Goal: Task Accomplishment & Management: Manage account settings

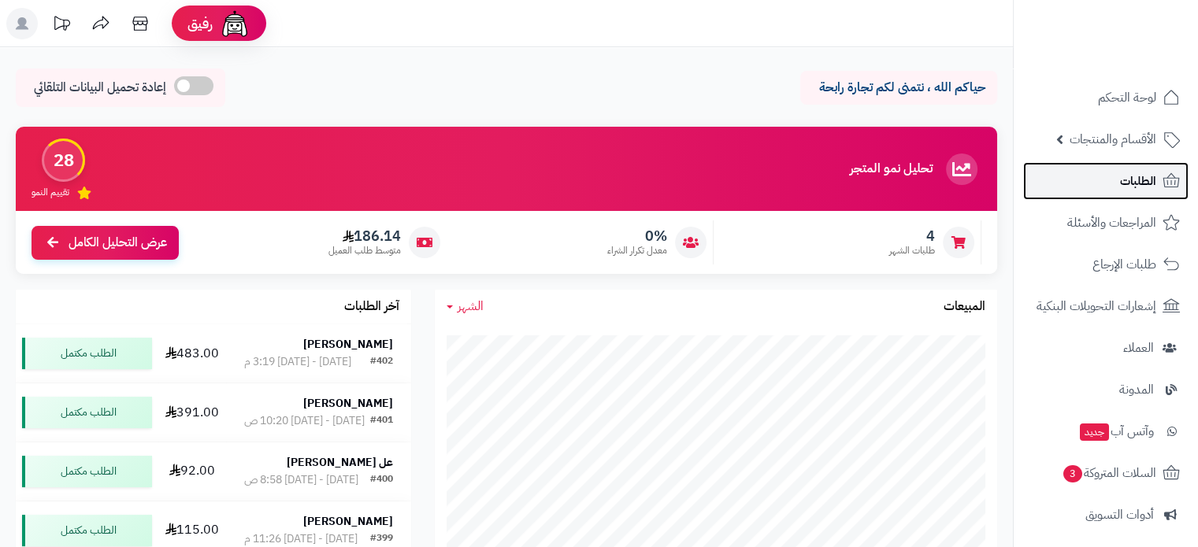
click at [1099, 172] on link "الطلبات" at bounding box center [1105, 181] width 165 height 38
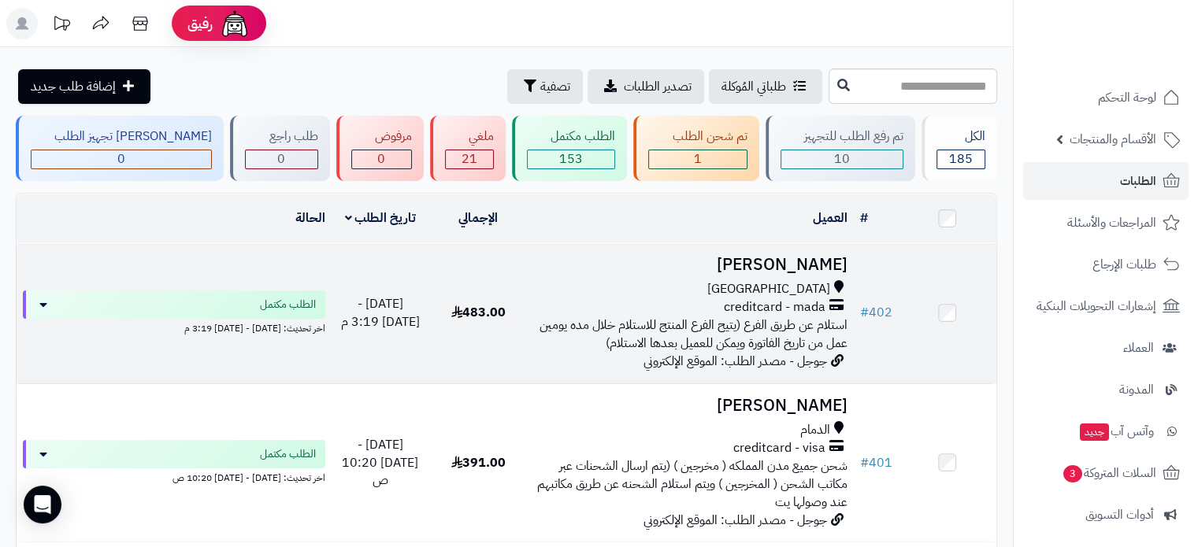
click at [758, 264] on h3 "[PERSON_NAME]" at bounding box center [689, 265] width 313 height 18
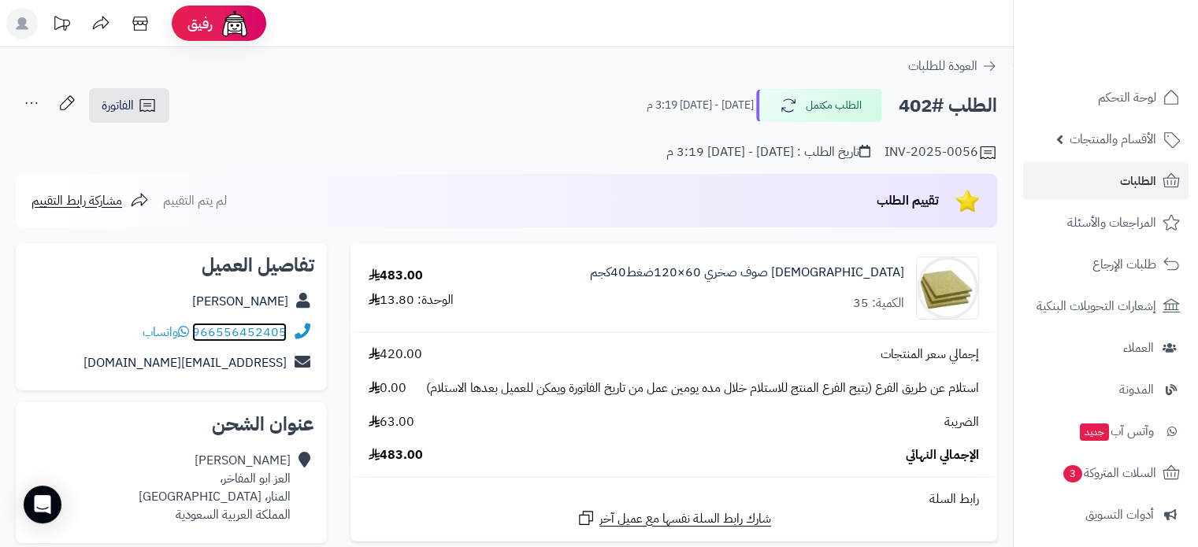
click at [261, 332] on link "966556452405" at bounding box center [239, 332] width 94 height 19
click at [273, 335] on link "966556452405" at bounding box center [239, 332] width 94 height 19
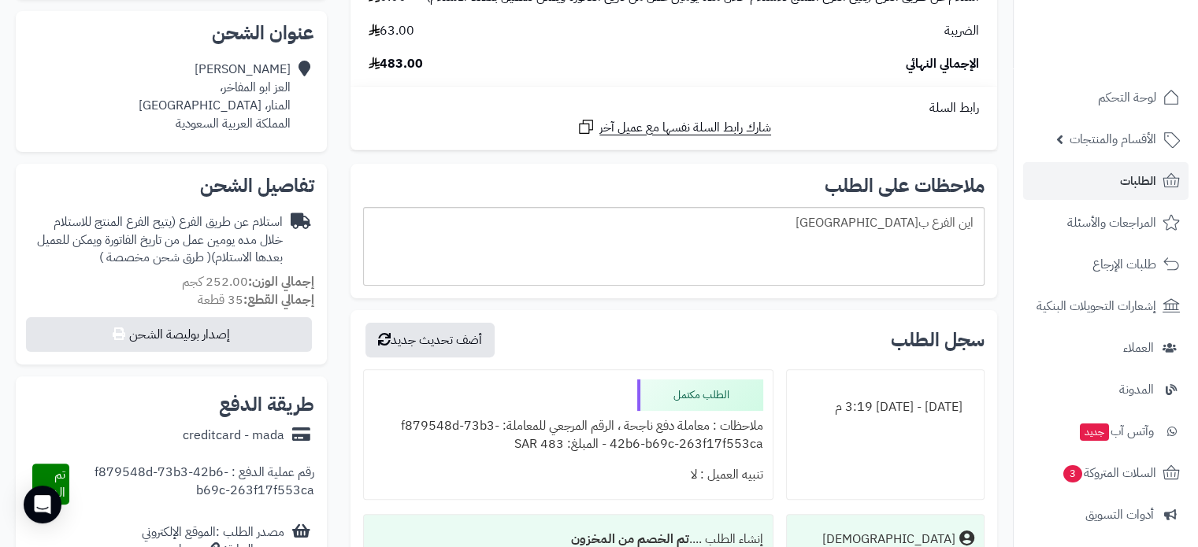
scroll to position [394, 0]
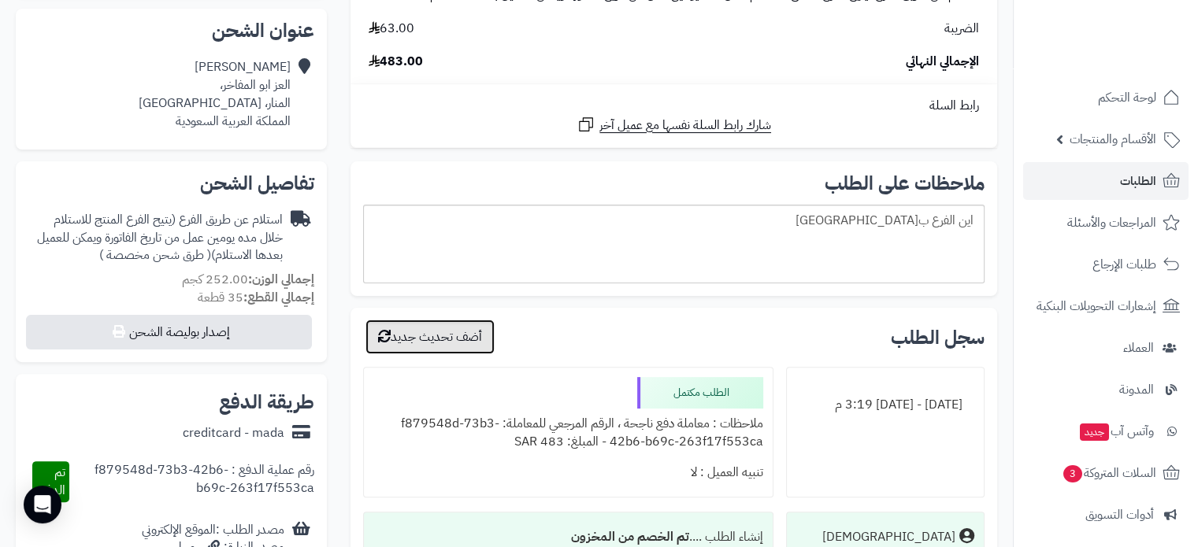
click at [472, 354] on button "أضف تحديث جديد" at bounding box center [429, 337] width 129 height 35
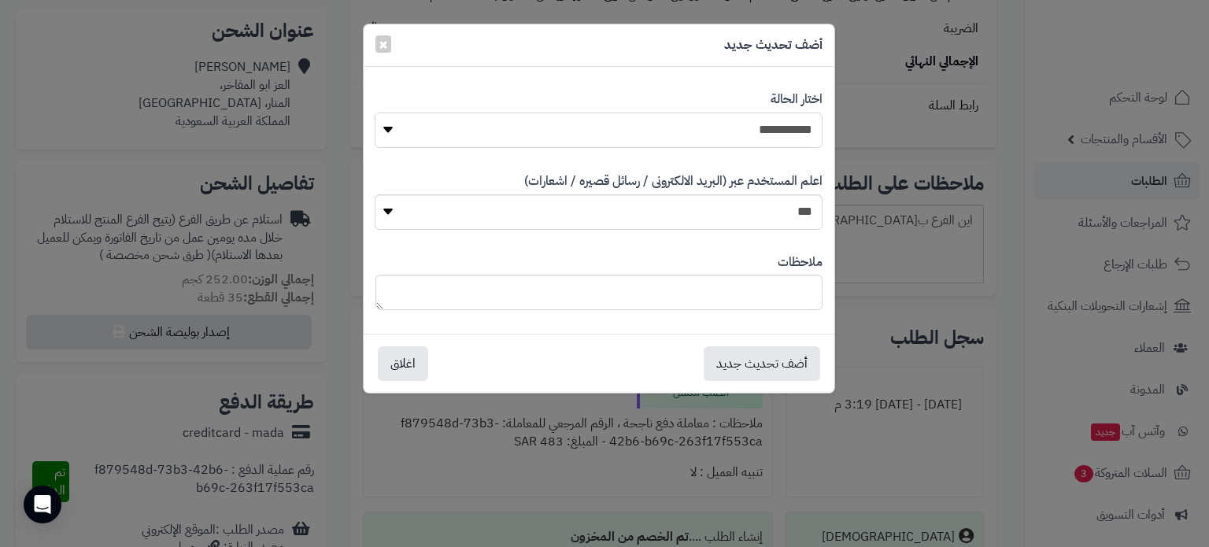
click at [689, 128] on select "**********" at bounding box center [598, 130] width 447 height 35
click at [882, 370] on div "**********" at bounding box center [604, 273] width 1209 height 547
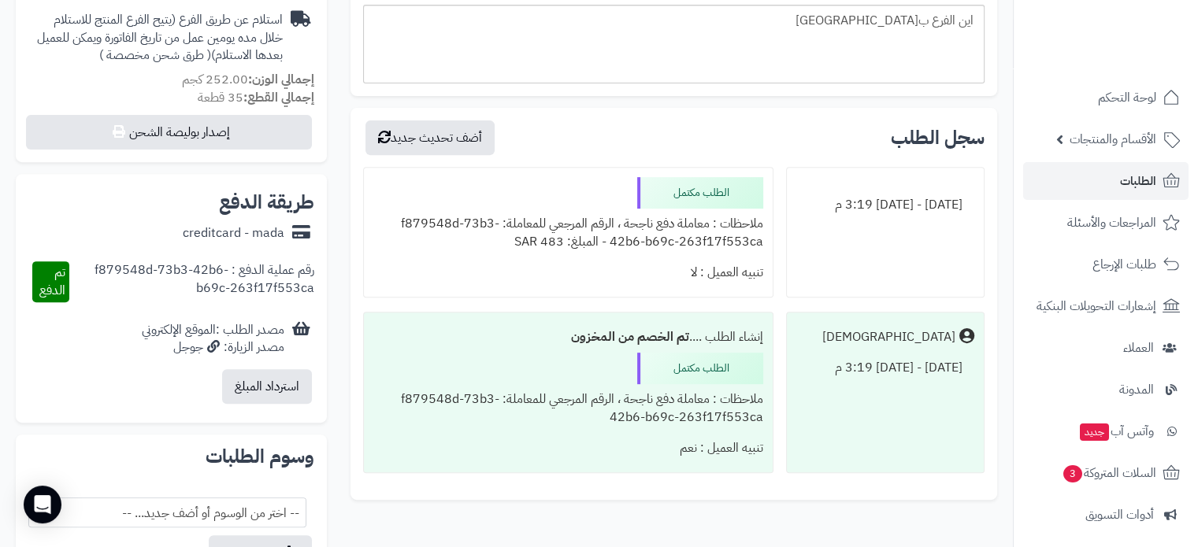
scroll to position [709, 0]
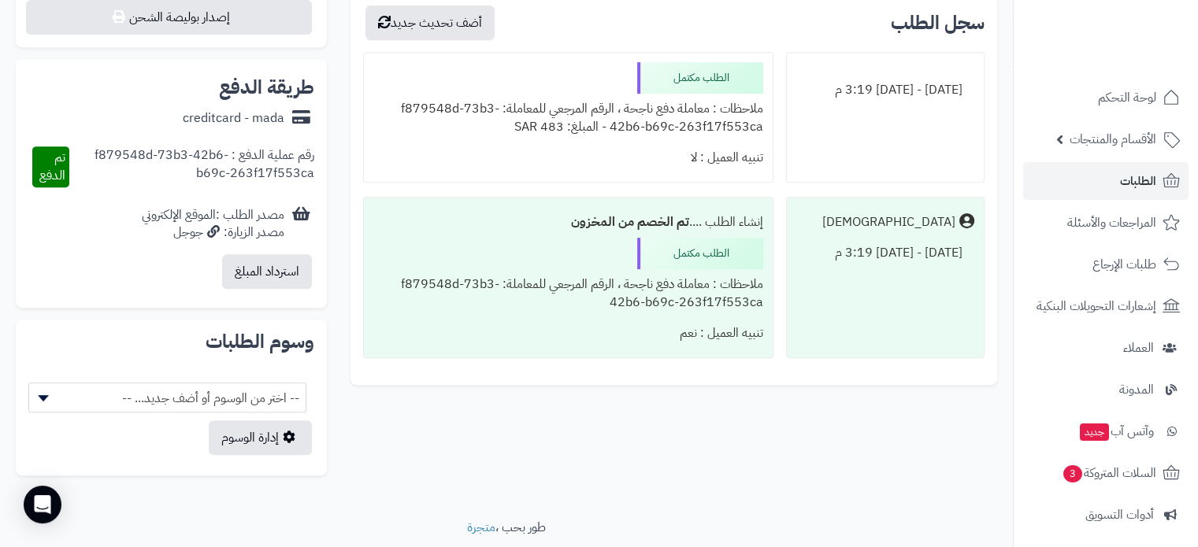
click at [178, 395] on span "-- اختر من الوسوم أو أضف جديد... --" at bounding box center [167, 398] width 276 height 30
click at [487, 475] on div "**********" at bounding box center [506, 11] width 1005 height 953
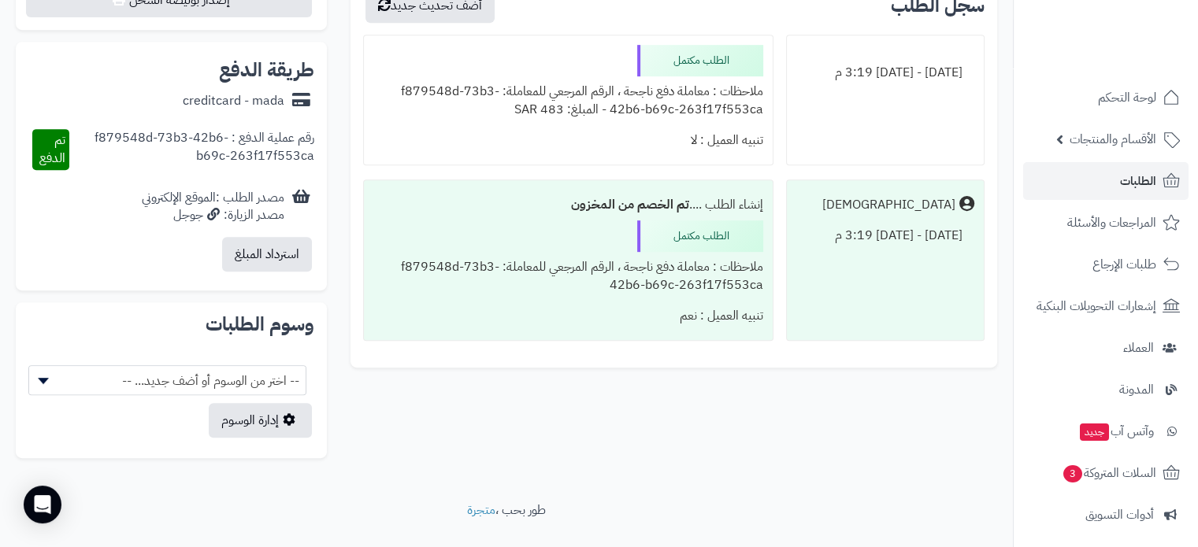
scroll to position [758, 0]
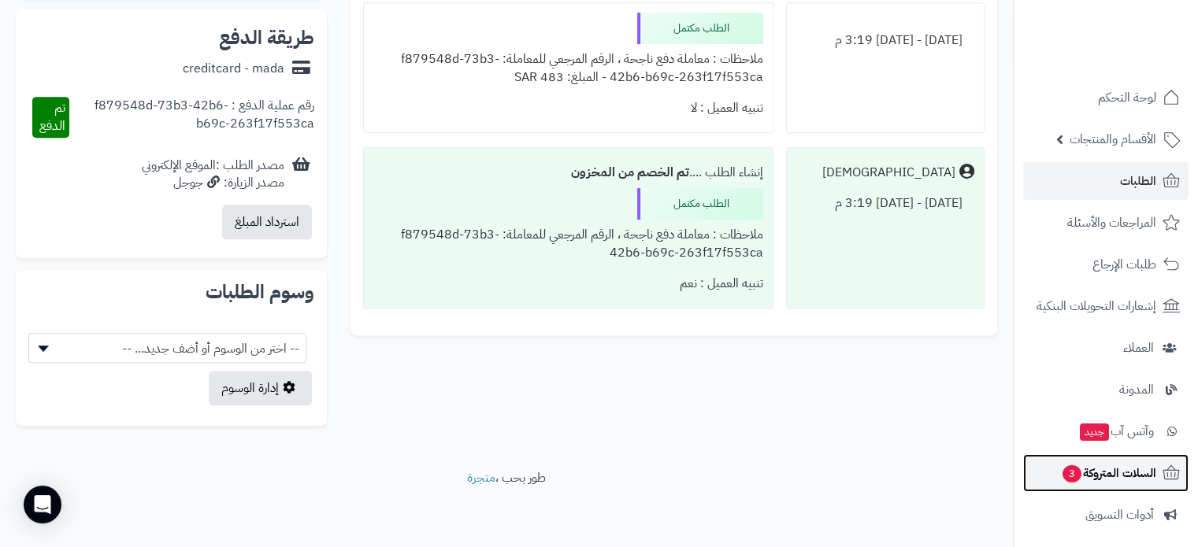
click at [1092, 468] on span "السلات المتروكة 3" at bounding box center [1108, 473] width 95 height 22
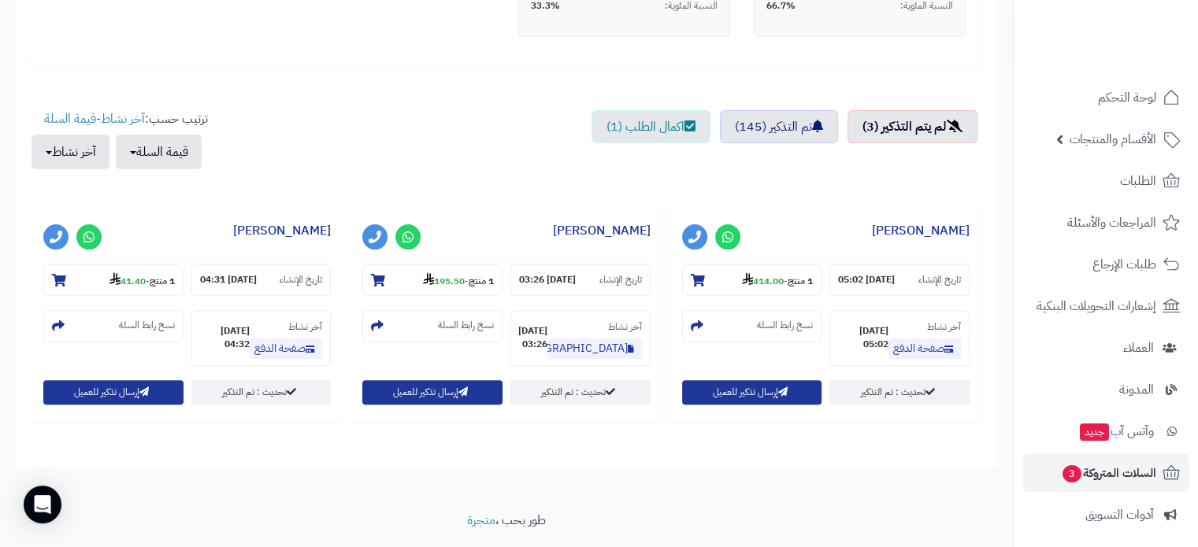
scroll to position [509, 0]
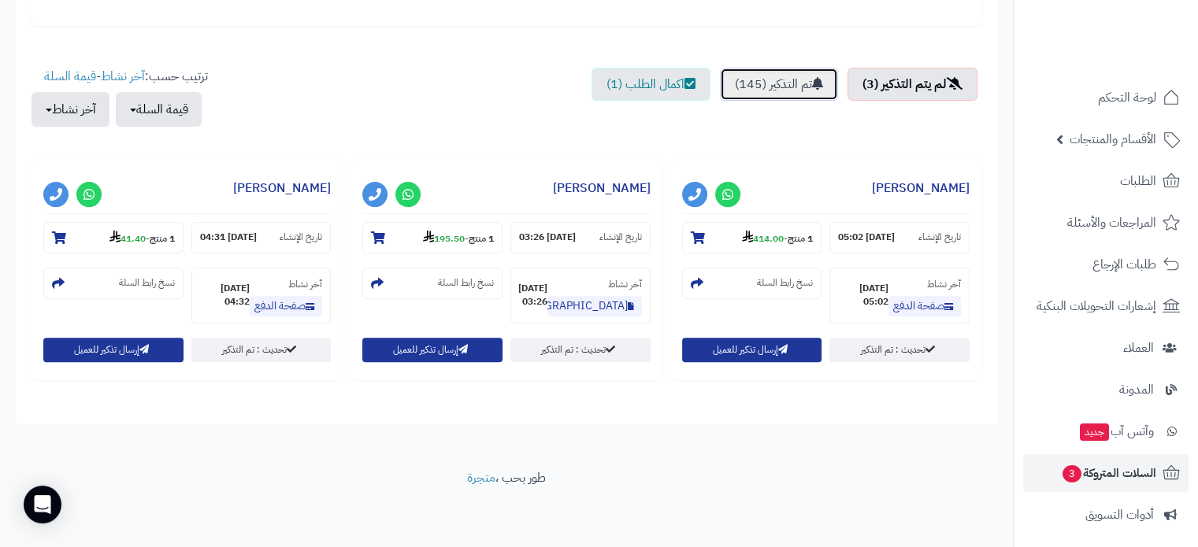
click at [769, 91] on link "تم التذكير (145)" at bounding box center [779, 84] width 118 height 33
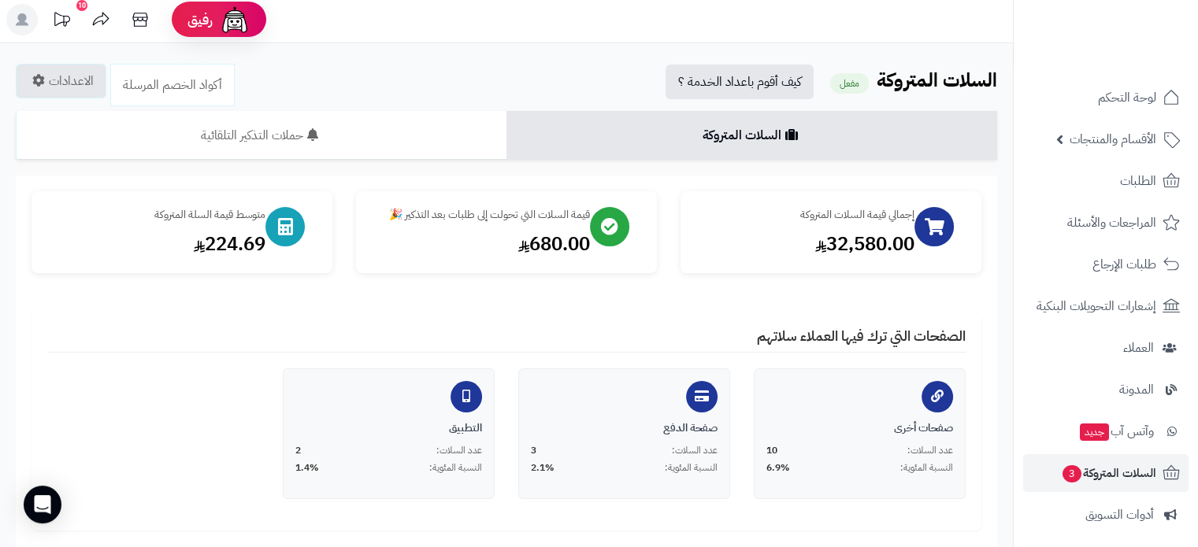
scroll to position [0, 0]
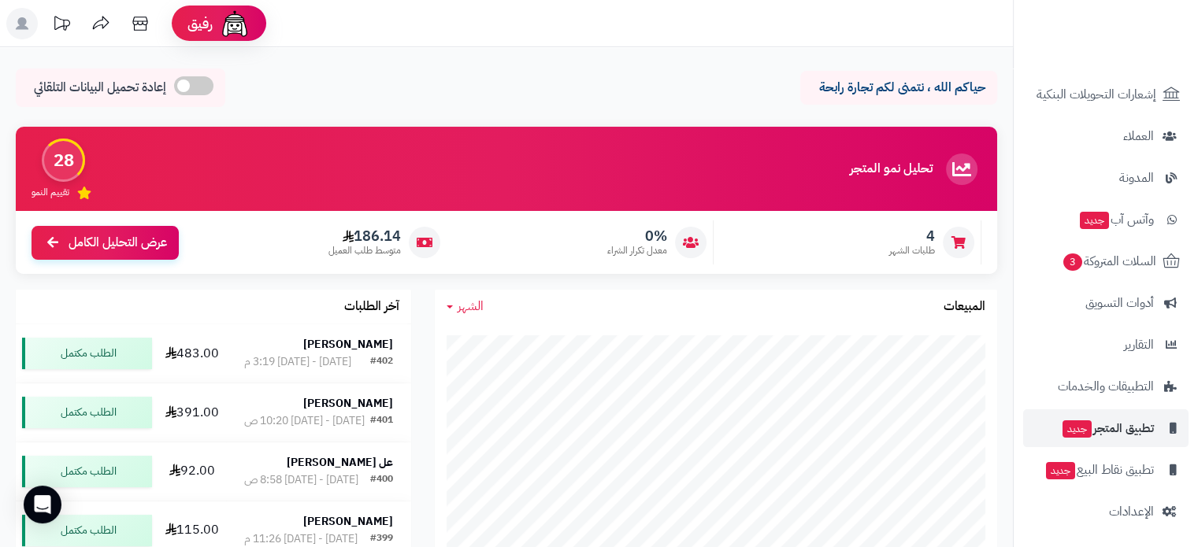
scroll to position [214, 0]
